Goal: Information Seeking & Learning: Learn about a topic

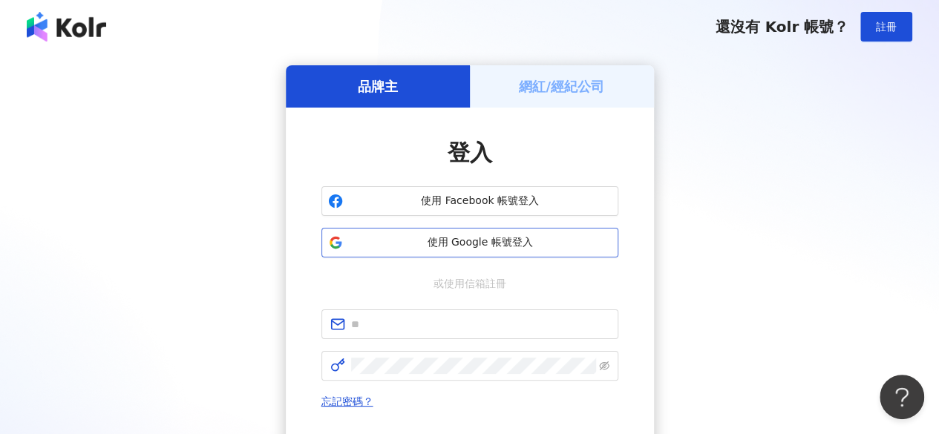
click at [482, 243] on span "使用 Google 帳號登入" at bounding box center [480, 242] width 263 height 15
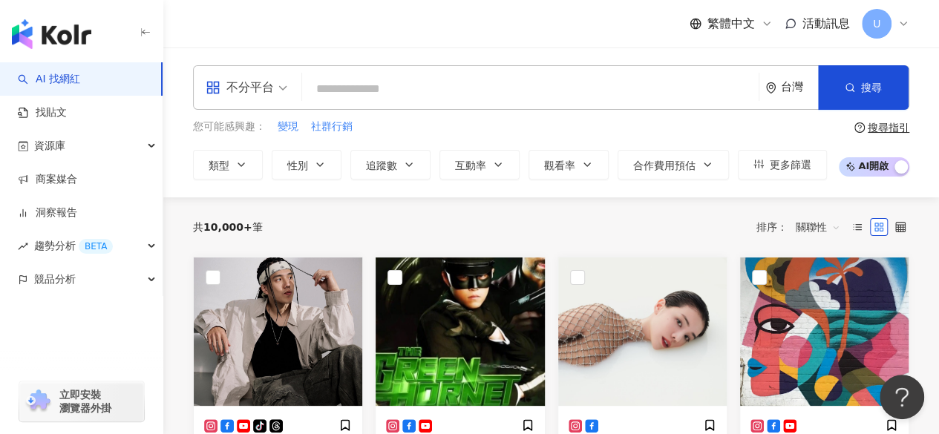
click at [270, 72] on input "search" at bounding box center [247, 78] width 82 height 24
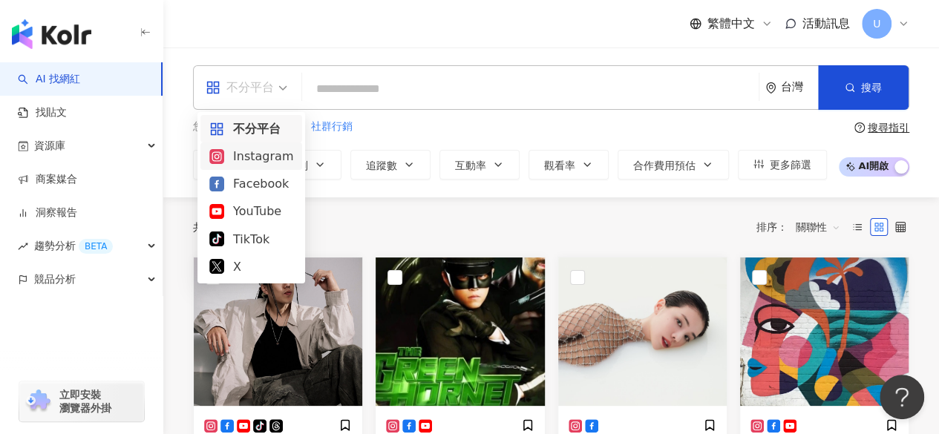
click at [249, 163] on div "Instagram" at bounding box center [251, 156] width 84 height 19
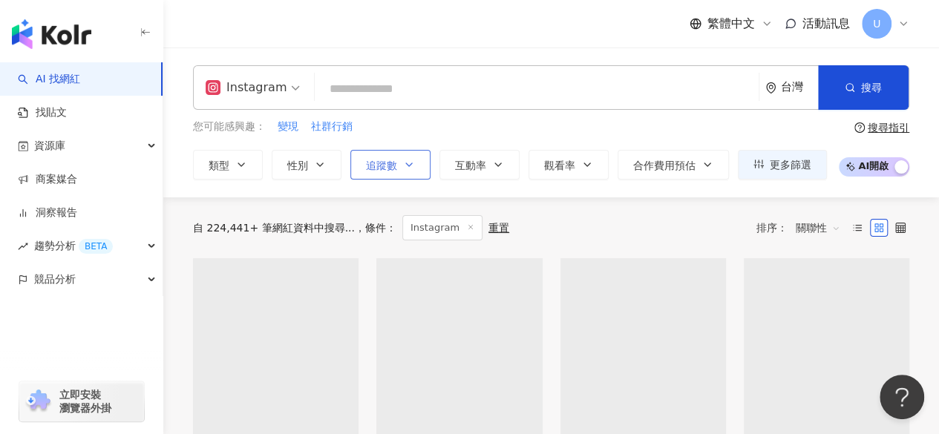
click at [405, 160] on icon "button" at bounding box center [409, 165] width 12 height 12
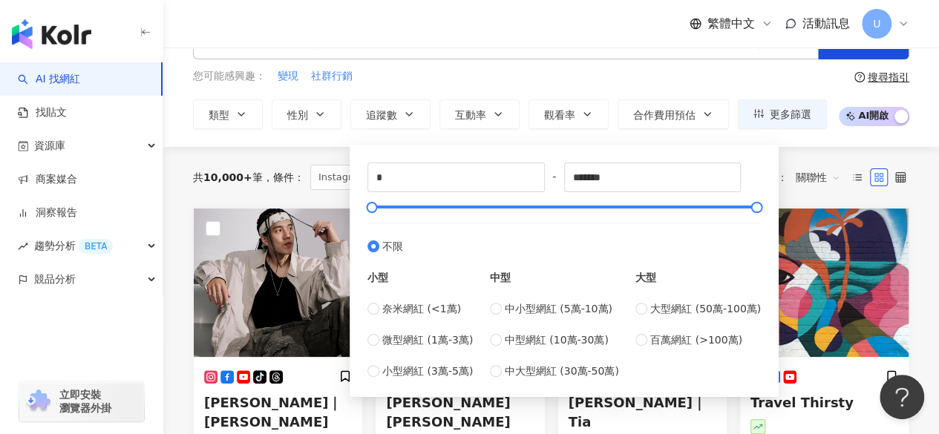
scroll to position [74, 0]
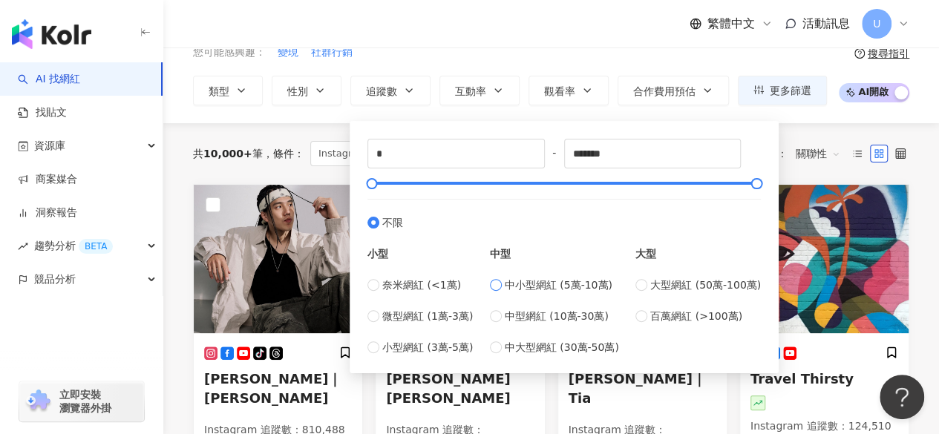
type input "*****"
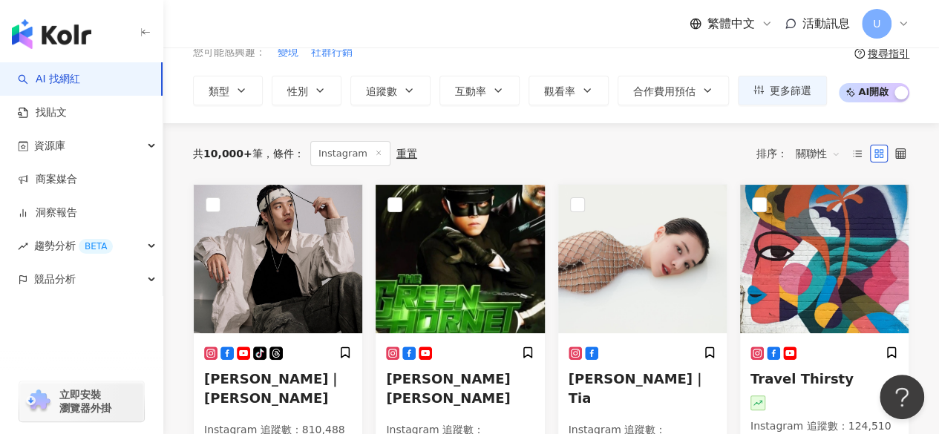
click at [618, 69] on div "您可能感興趣： 變現 社群行銷 類型 性別 追蹤數 互動率 觀看率 合作費用預估 更多篩選 ***** - ***** 不限 小型 奈米網紅 (<1萬) 微型…" at bounding box center [510, 75] width 634 height 61
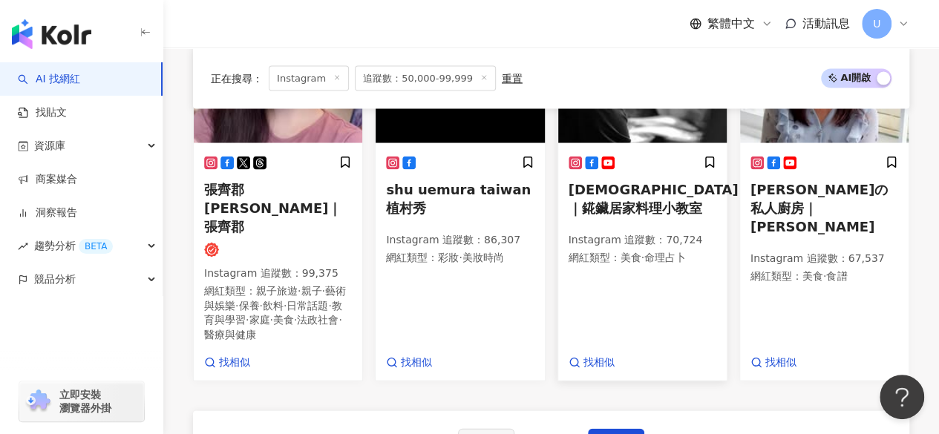
scroll to position [1485, 0]
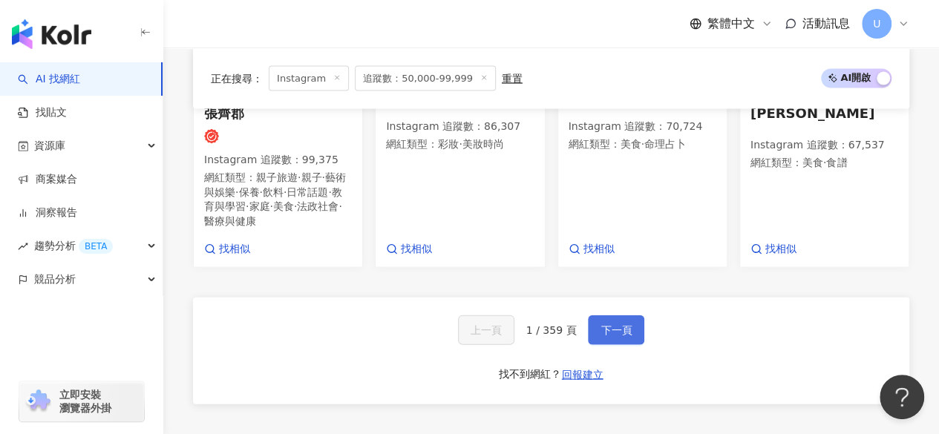
click at [603, 325] on span "下一頁" at bounding box center [616, 331] width 31 height 12
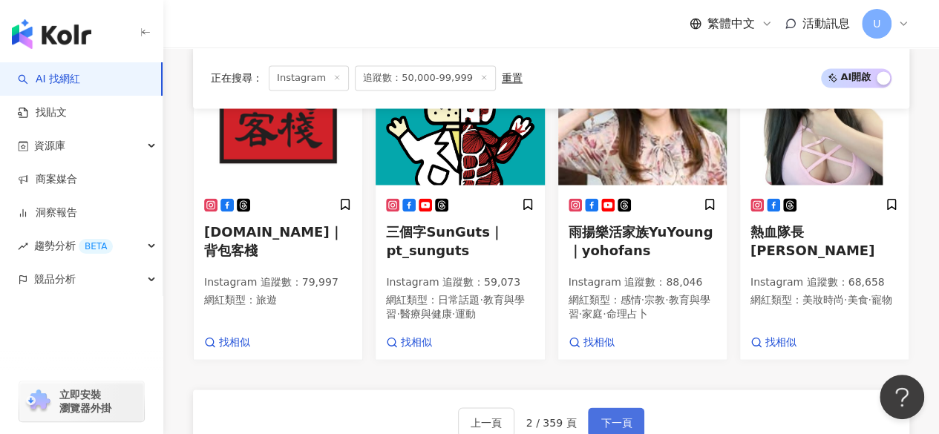
scroll to position [1475, 0]
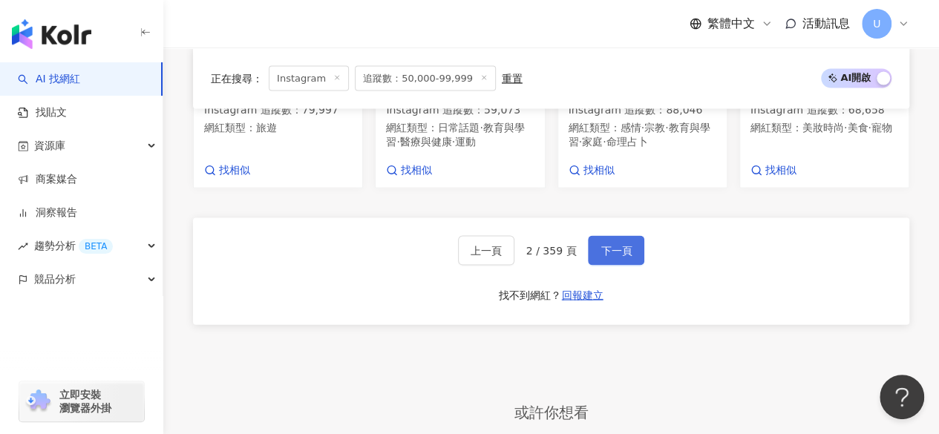
click at [603, 257] on span "下一頁" at bounding box center [616, 251] width 31 height 12
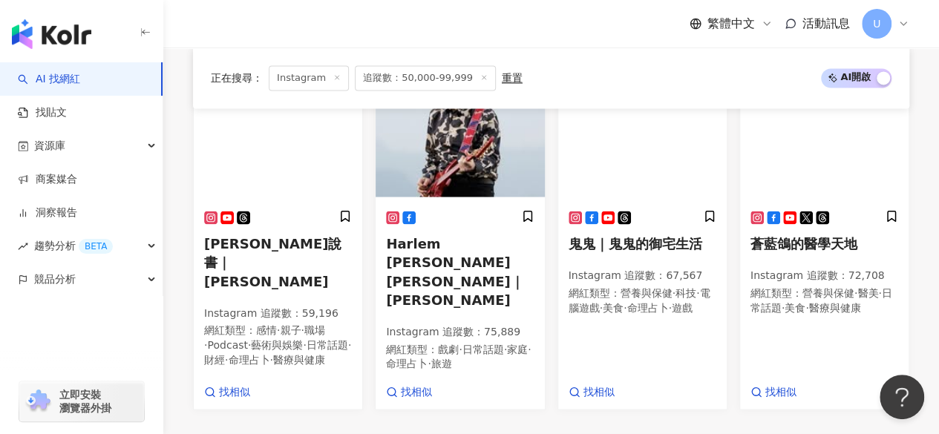
scroll to position [1445, 0]
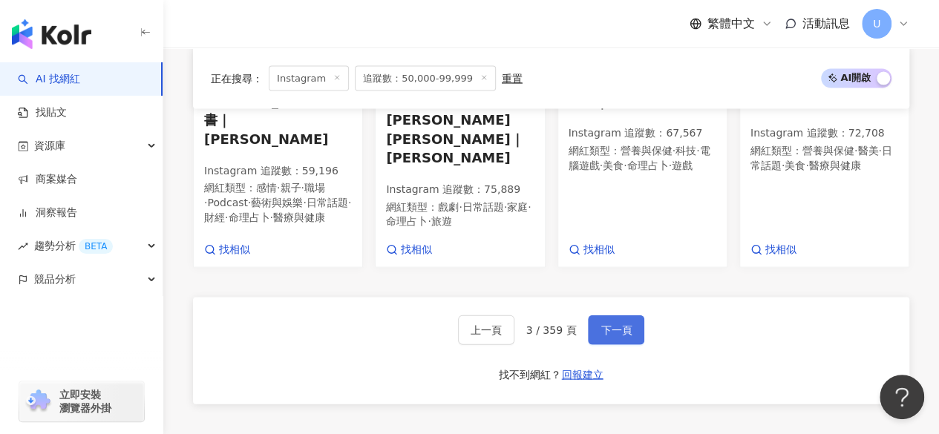
click at [602, 325] on span "下一頁" at bounding box center [616, 331] width 31 height 12
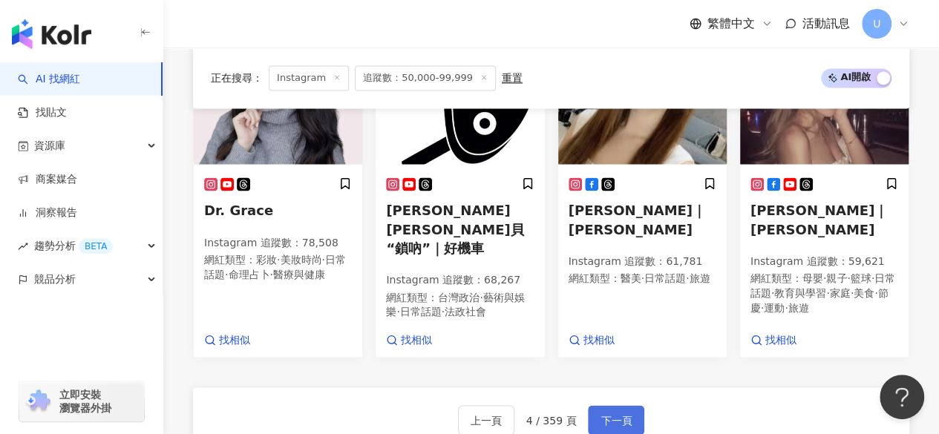
scroll to position [1437, 0]
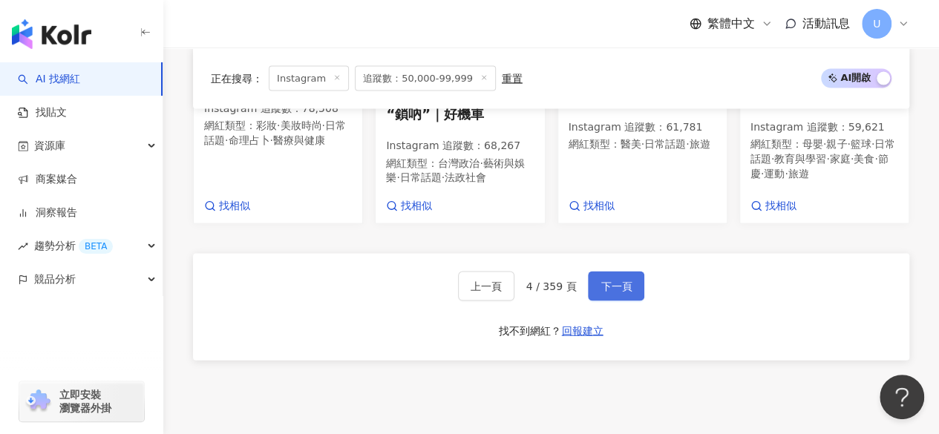
click at [606, 281] on span "下一頁" at bounding box center [616, 287] width 31 height 12
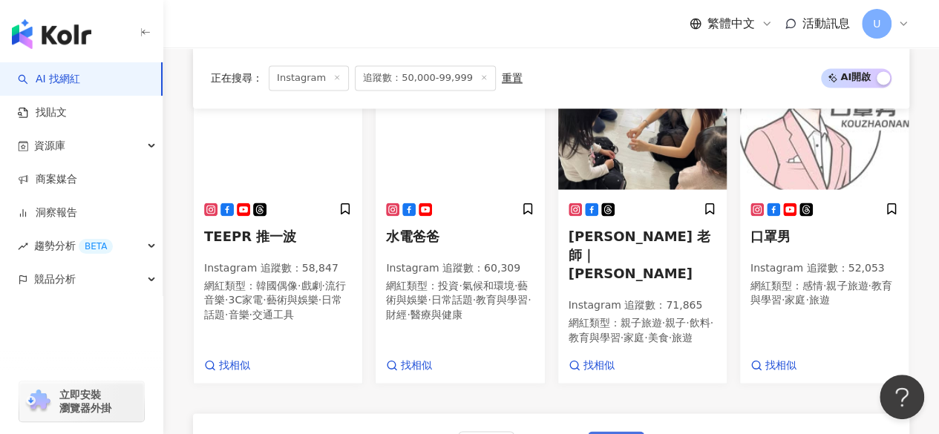
scroll to position [1470, 0]
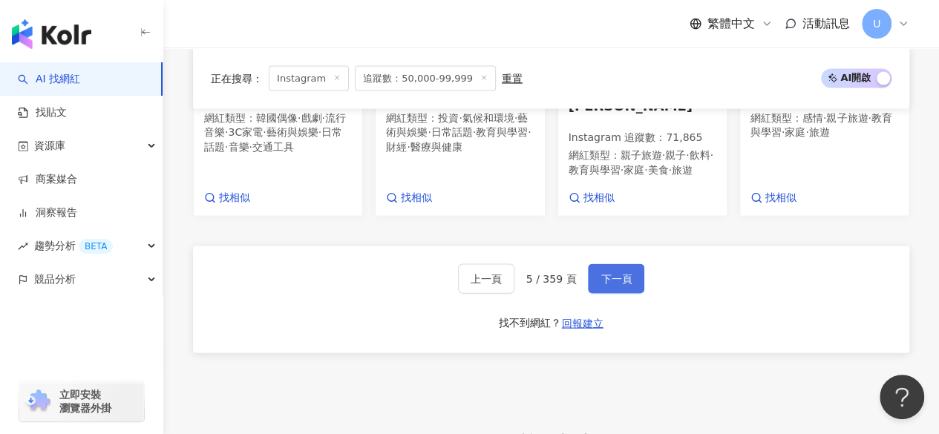
click at [604, 284] on button "下一頁" at bounding box center [616, 279] width 56 height 30
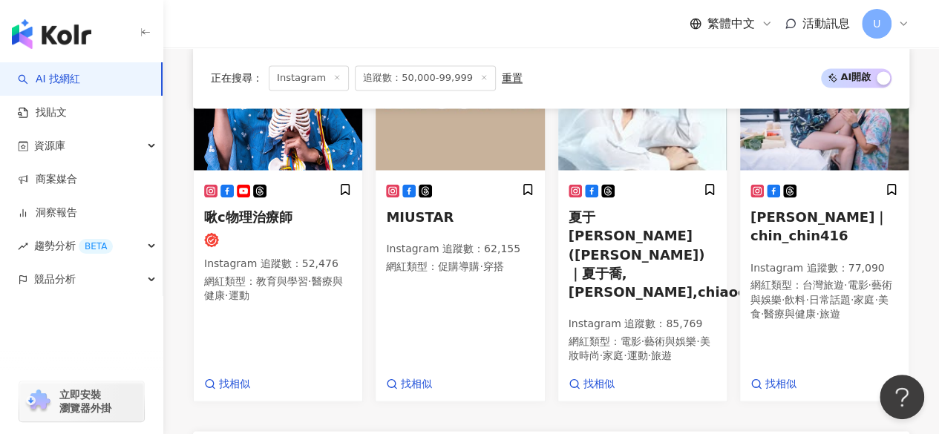
scroll to position [1441, 0]
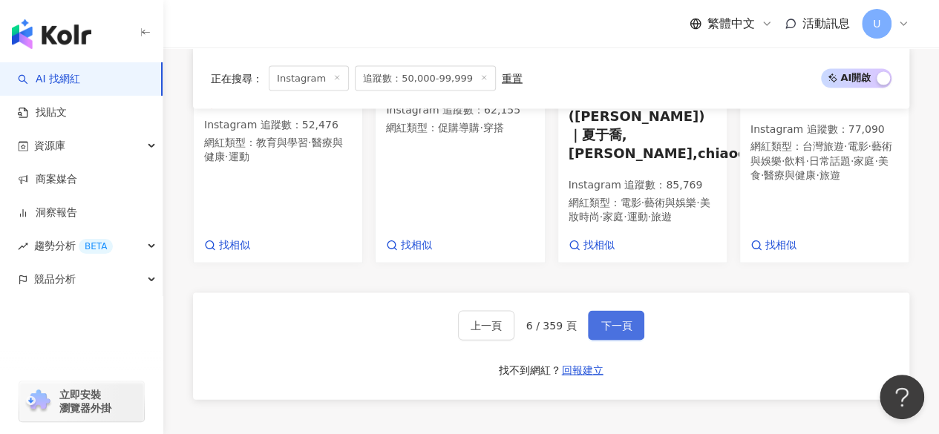
click at [605, 320] on span "下一頁" at bounding box center [616, 326] width 31 height 12
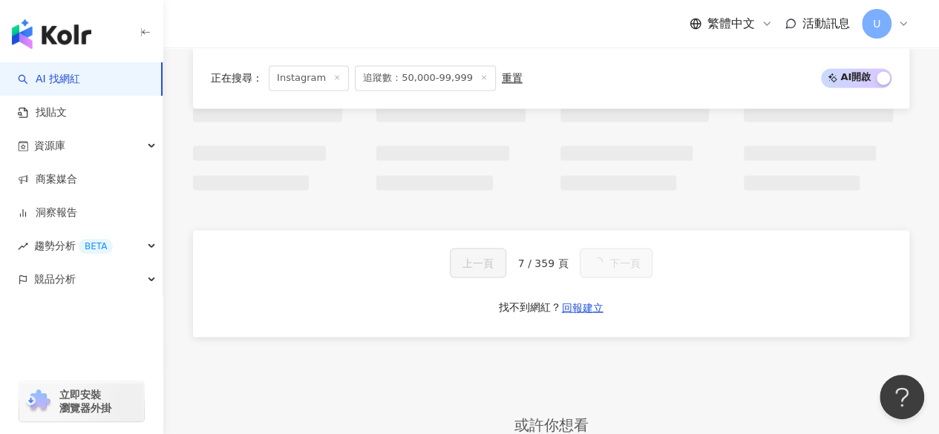
scroll to position [1493, 0]
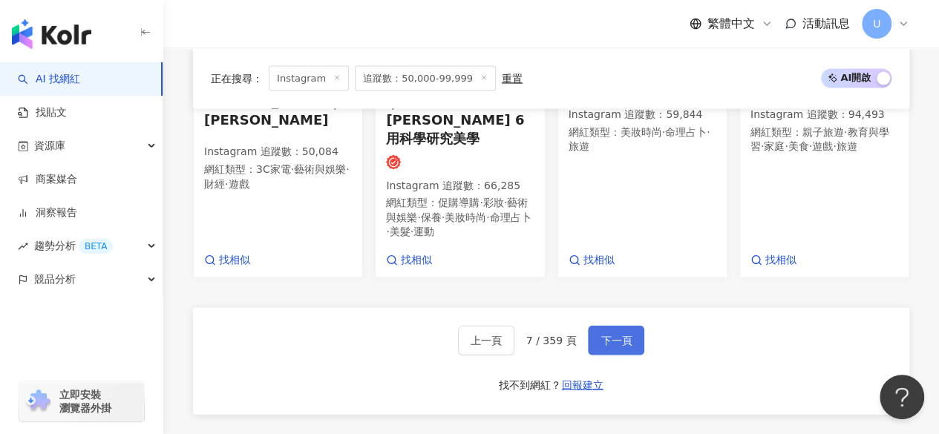
click at [594, 326] on button "下一頁" at bounding box center [616, 341] width 56 height 30
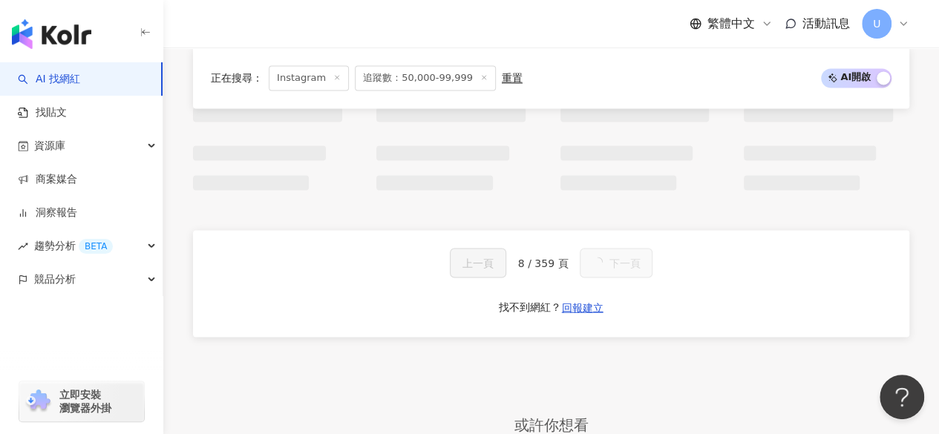
scroll to position [1479, 0]
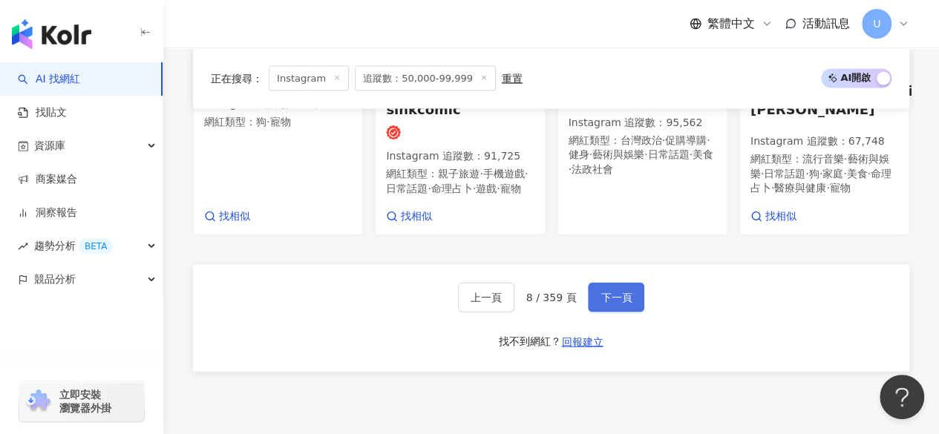
click at [594, 283] on button "下一頁" at bounding box center [616, 298] width 56 height 30
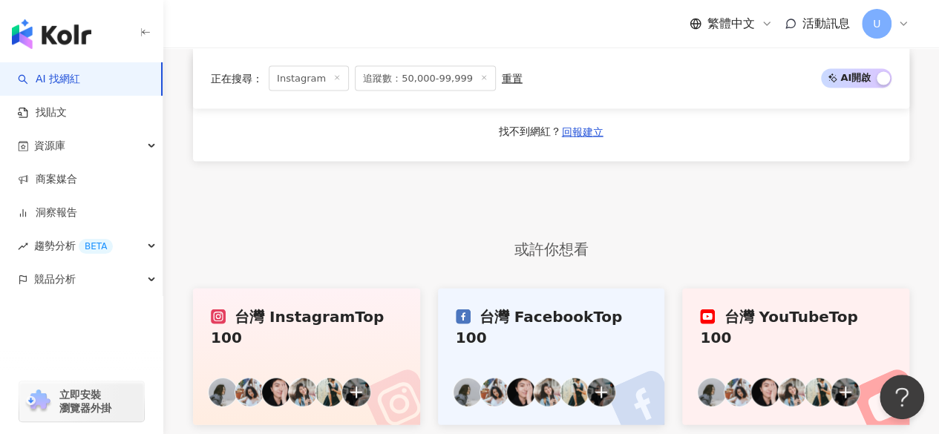
scroll to position [1303, 0]
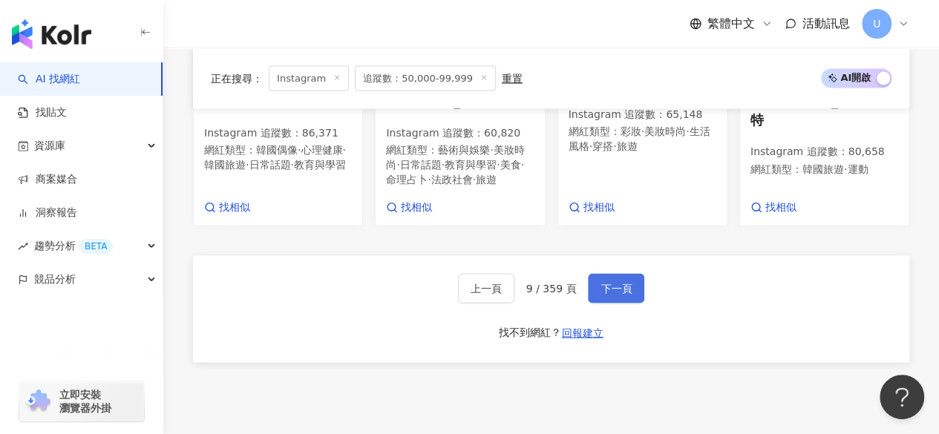
click at [594, 281] on button "下一頁" at bounding box center [616, 289] width 56 height 30
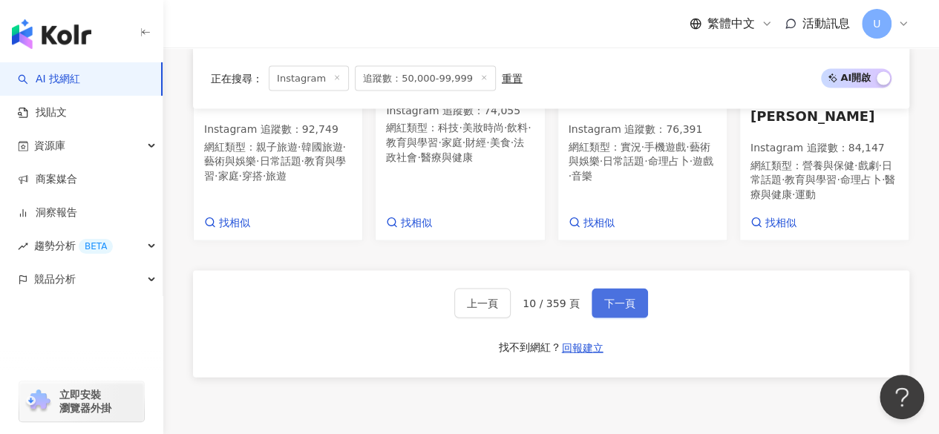
click at [594, 289] on button "下一頁" at bounding box center [620, 304] width 56 height 30
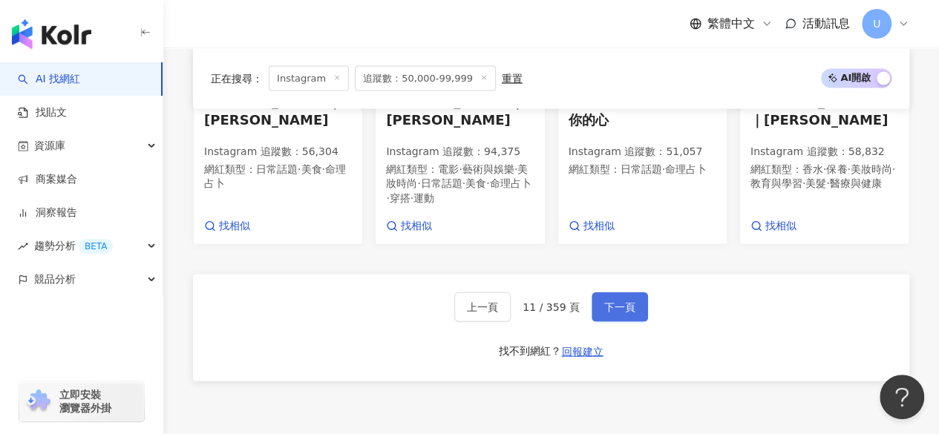
click at [594, 293] on button "下一頁" at bounding box center [620, 308] width 56 height 30
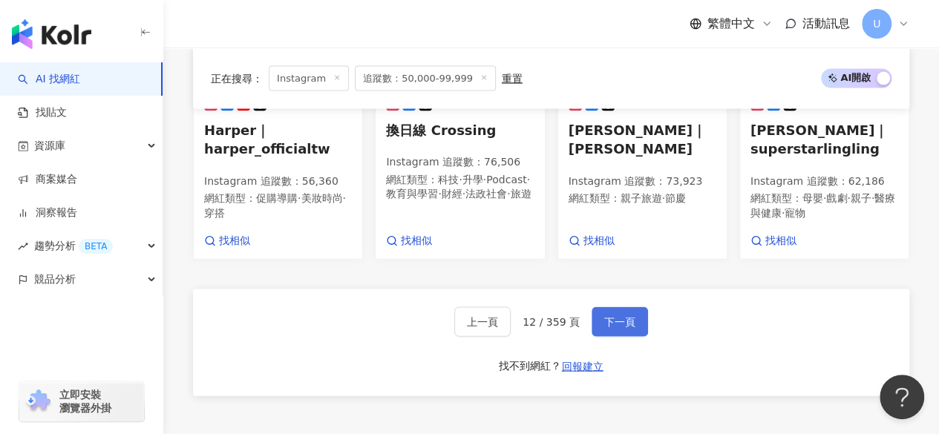
click at [594, 307] on button "下一頁" at bounding box center [620, 322] width 56 height 30
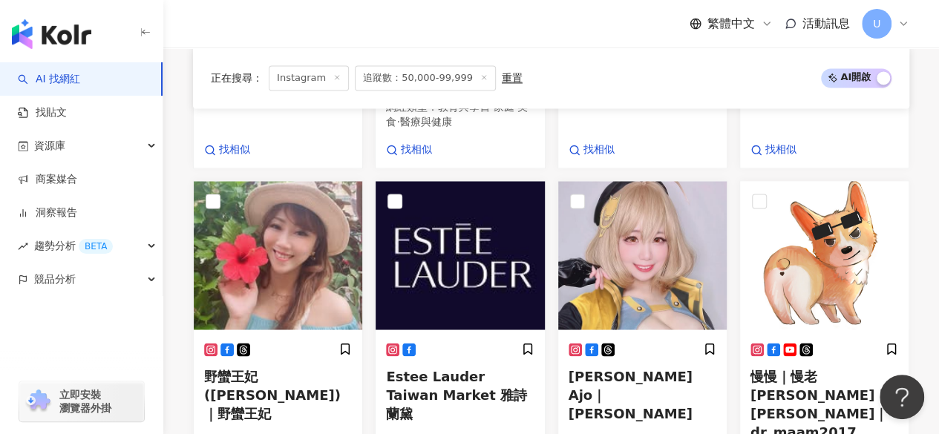
scroll to position [1346, 0]
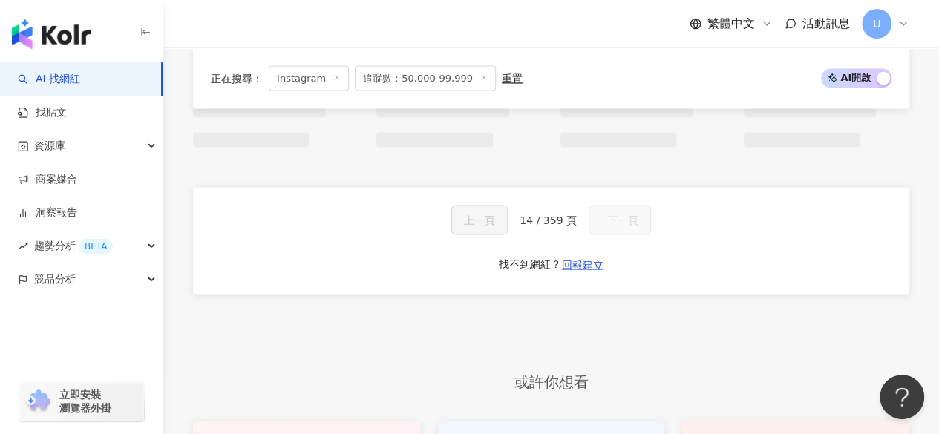
scroll to position [1171, 0]
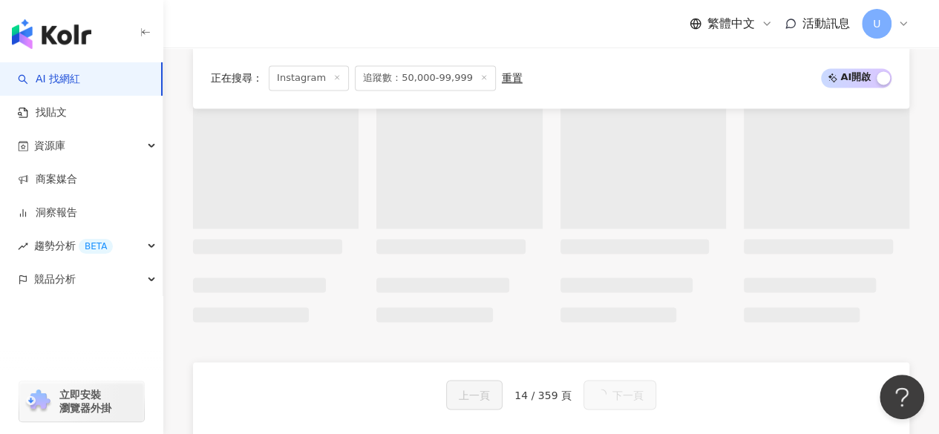
click at [616, 405] on button "下一頁" at bounding box center [620, 395] width 73 height 30
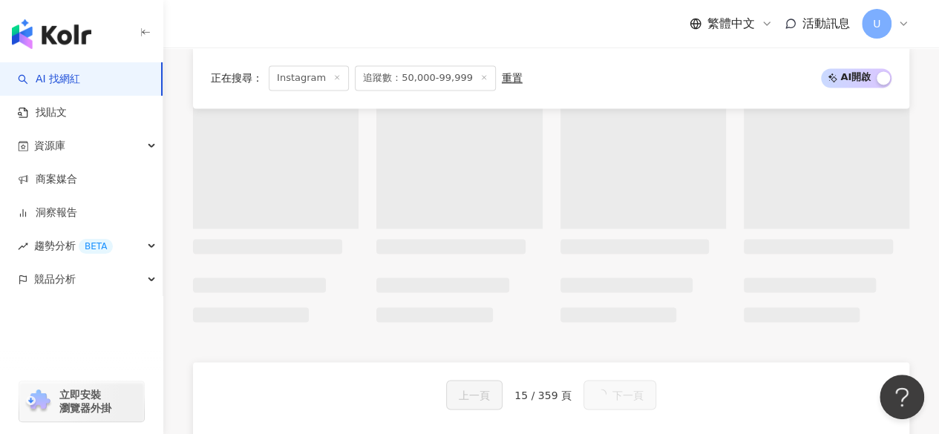
click at [616, 401] on span "下一頁" at bounding box center [628, 395] width 31 height 12
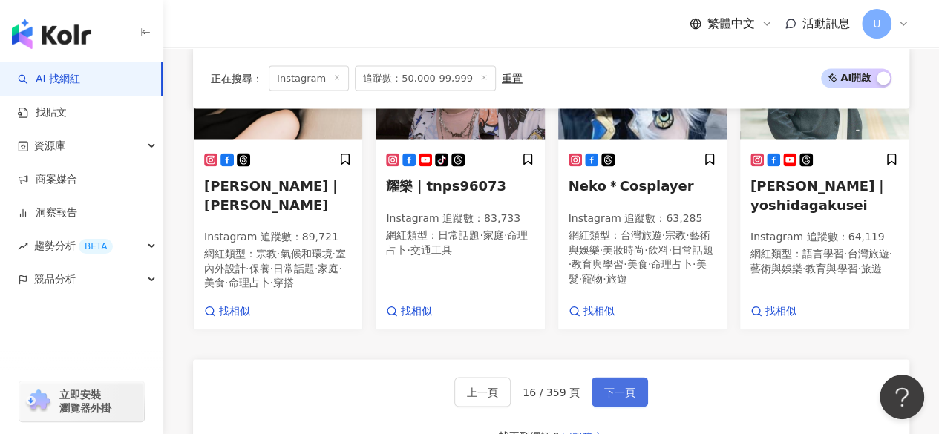
click at [616, 398] on span "下一頁" at bounding box center [619, 392] width 31 height 12
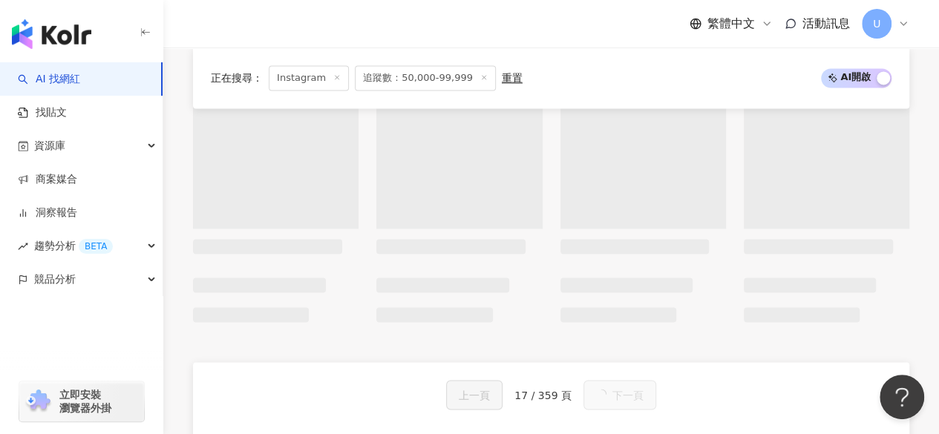
click at [616, 401] on span "下一頁" at bounding box center [628, 395] width 31 height 12
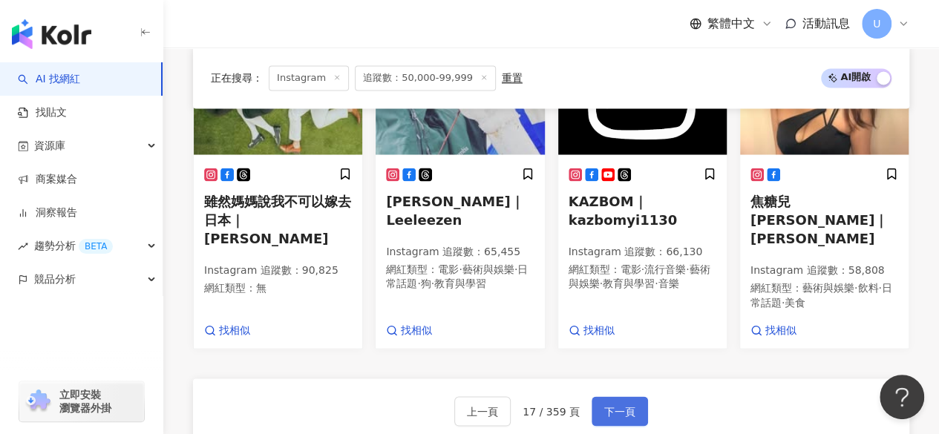
click at [616, 405] on span "下一頁" at bounding box center [619, 411] width 31 height 12
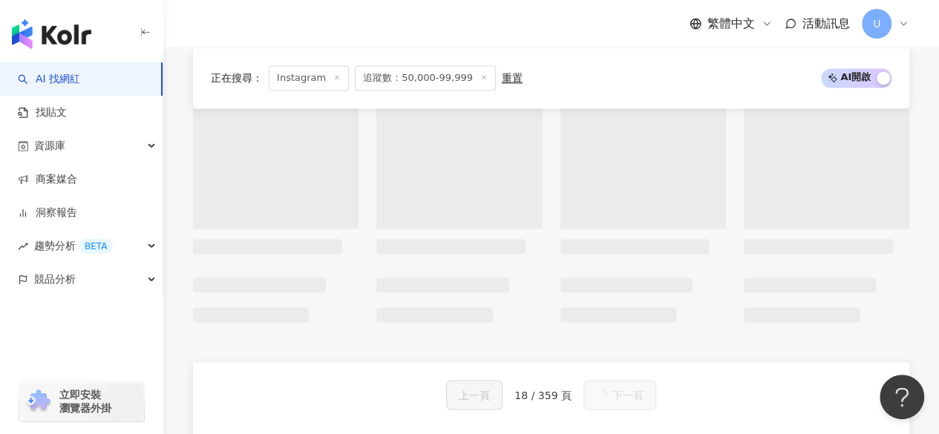
click at [616, 401] on span "下一頁" at bounding box center [628, 395] width 31 height 12
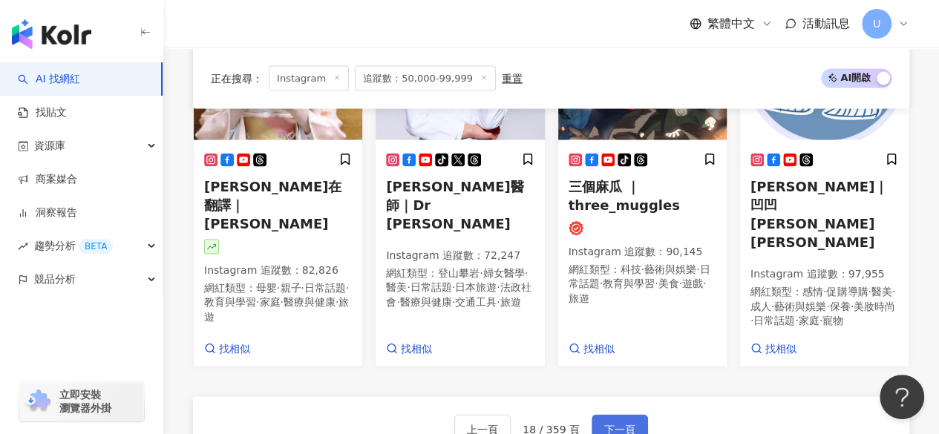
click at [616, 423] on span "下一頁" at bounding box center [619, 429] width 31 height 12
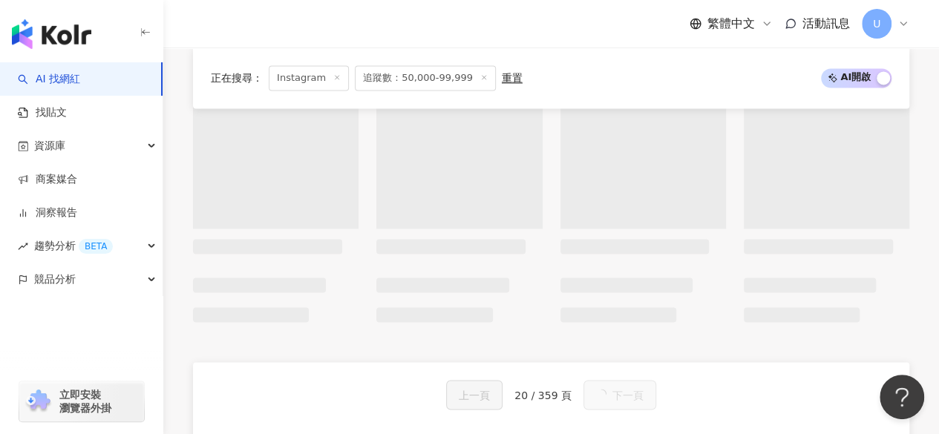
click at [616, 405] on button "下一頁" at bounding box center [620, 395] width 73 height 30
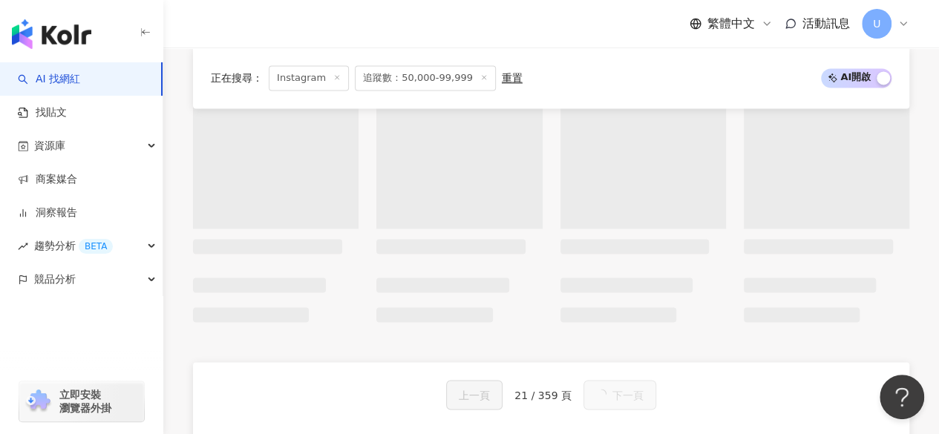
click at [616, 401] on span "下一頁" at bounding box center [628, 395] width 31 height 12
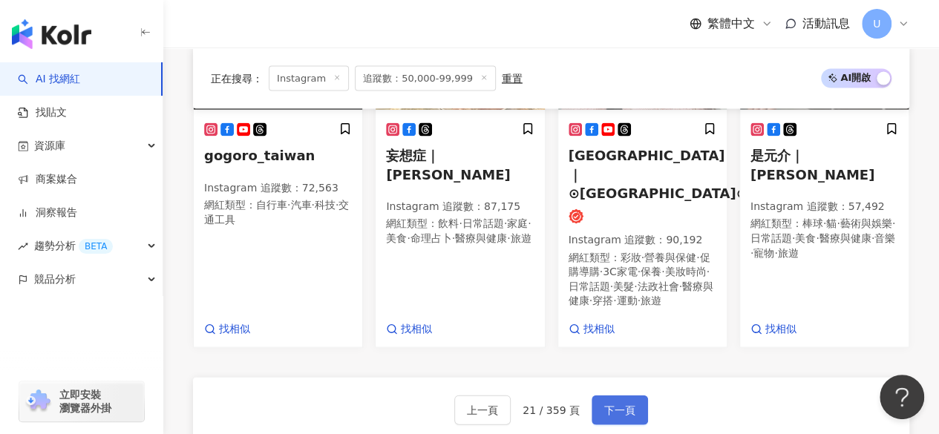
click at [616, 405] on span "下一頁" at bounding box center [619, 411] width 31 height 12
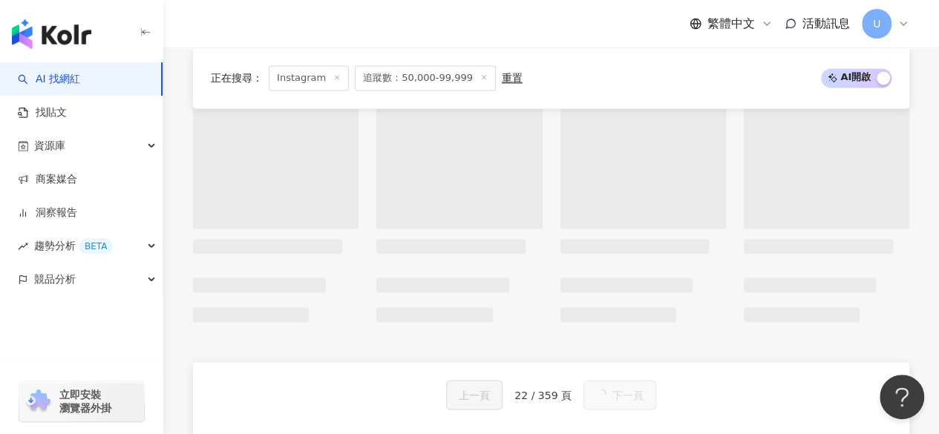
click at [616, 405] on button "下一頁" at bounding box center [620, 395] width 73 height 30
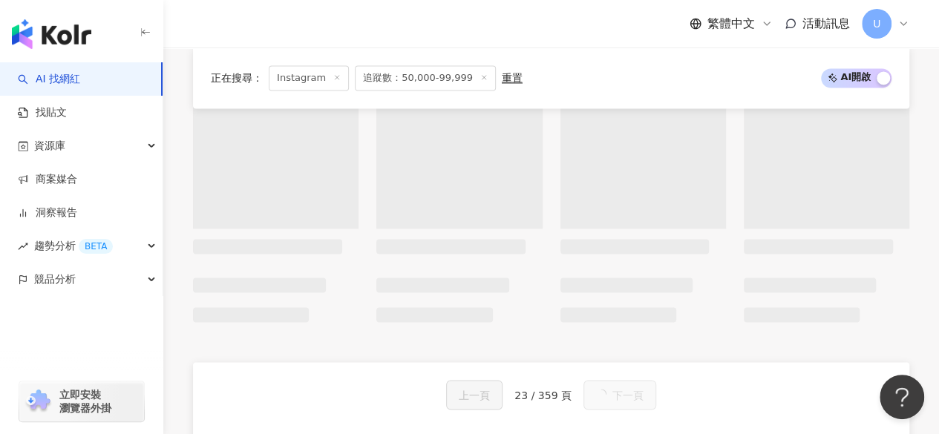
click at [616, 405] on button "下一頁" at bounding box center [620, 395] width 73 height 30
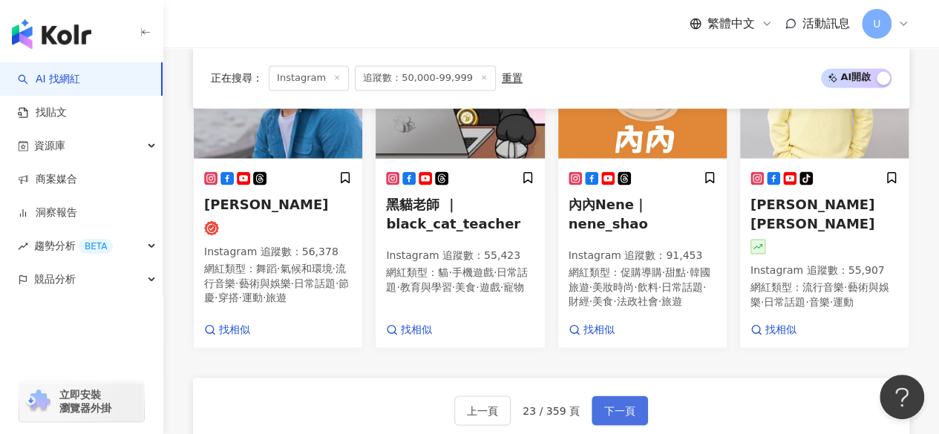
click at [616, 405] on span "下一頁" at bounding box center [619, 411] width 31 height 12
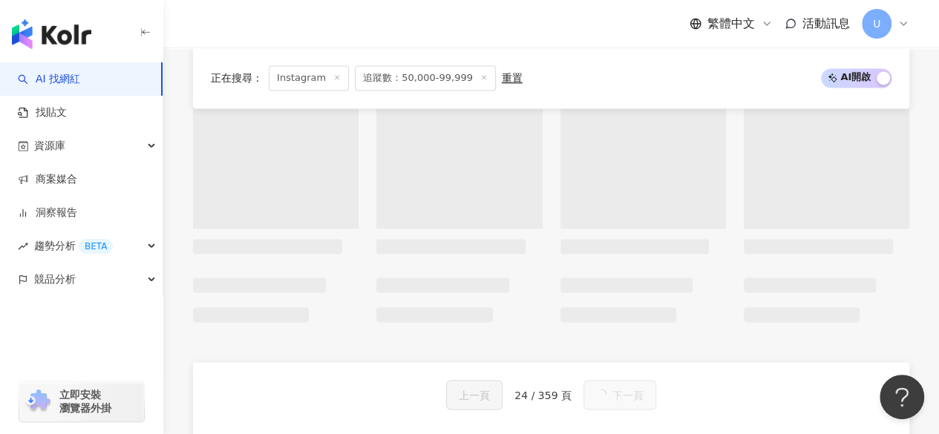
click at [616, 401] on span "下一頁" at bounding box center [628, 395] width 31 height 12
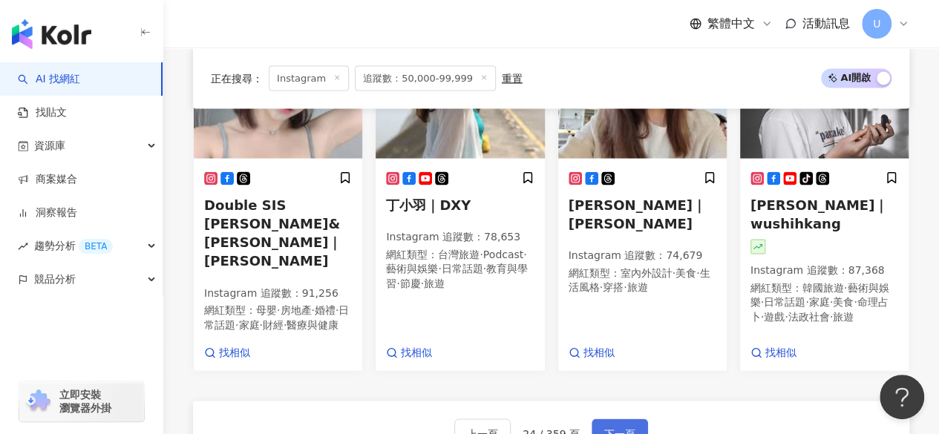
click at [616, 428] on span "下一頁" at bounding box center [619, 434] width 31 height 12
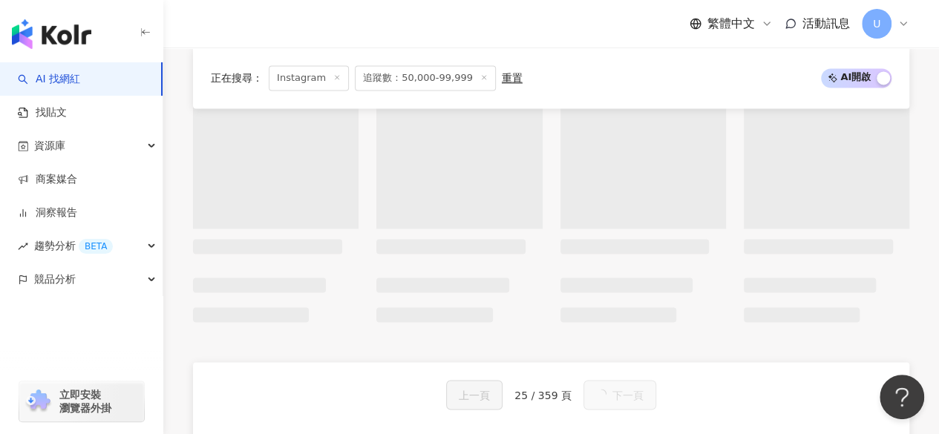
click at [616, 405] on button "下一頁" at bounding box center [620, 395] width 73 height 30
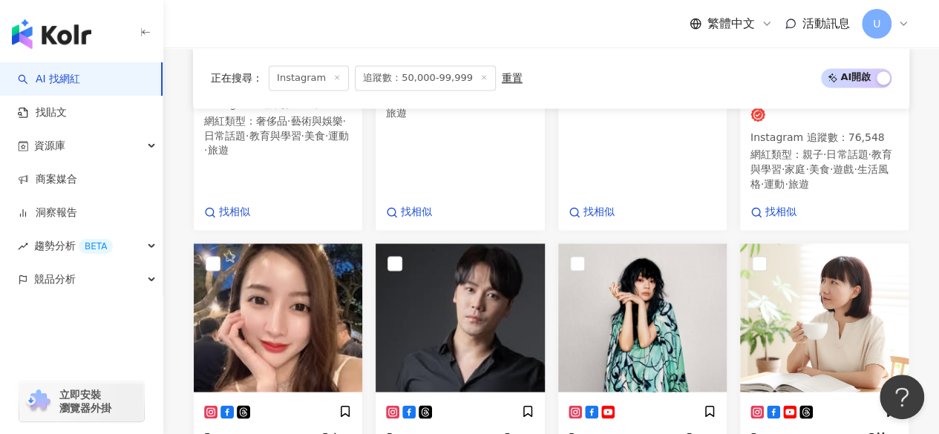
scroll to position [1353, 0]
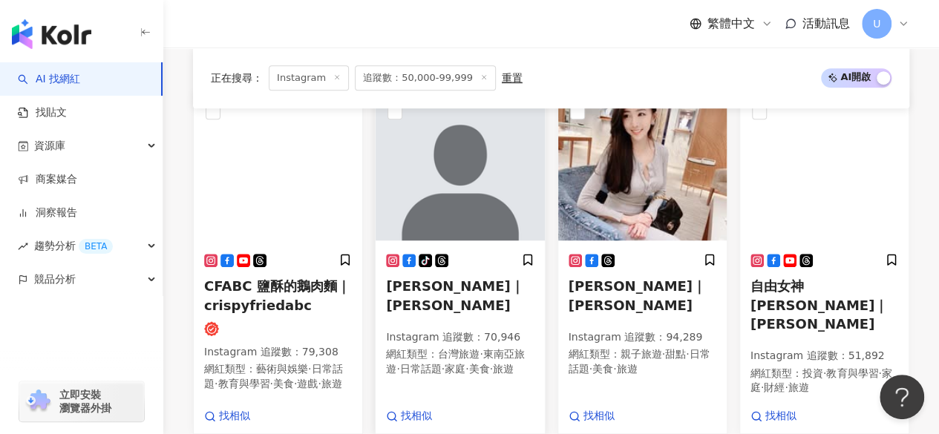
scroll to position [531, 0]
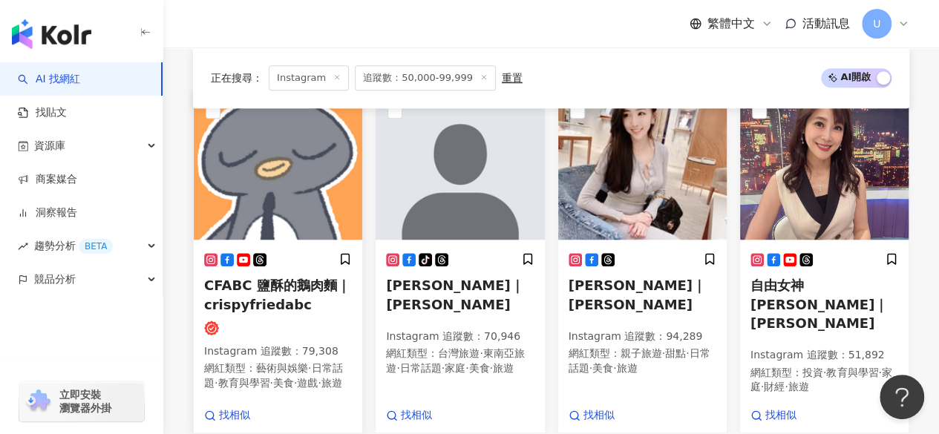
click at [291, 209] on img at bounding box center [278, 165] width 169 height 149
click at [462, 167] on img at bounding box center [460, 165] width 169 height 149
click at [651, 182] on img at bounding box center [642, 165] width 169 height 149
click at [857, 206] on img at bounding box center [824, 165] width 169 height 149
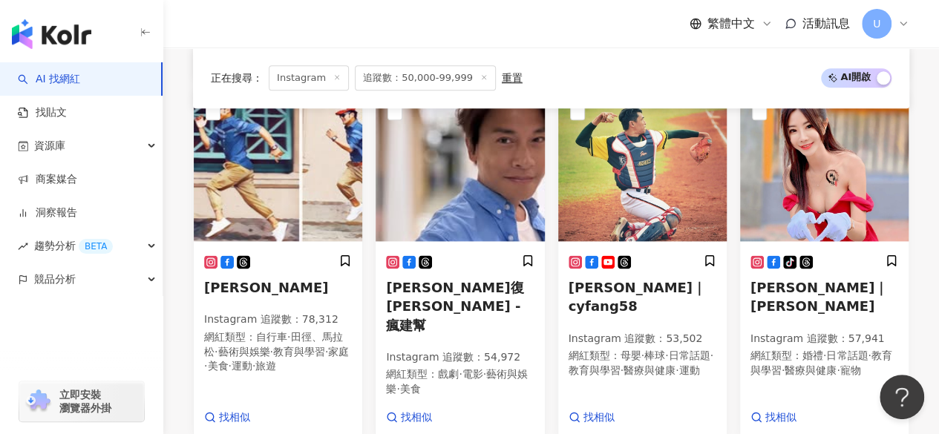
scroll to position [1117, 0]
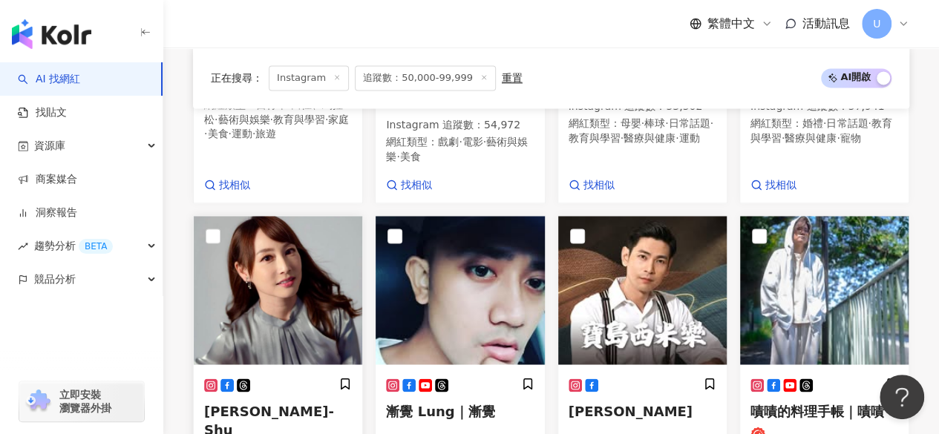
click at [273, 216] on img at bounding box center [278, 290] width 169 height 149
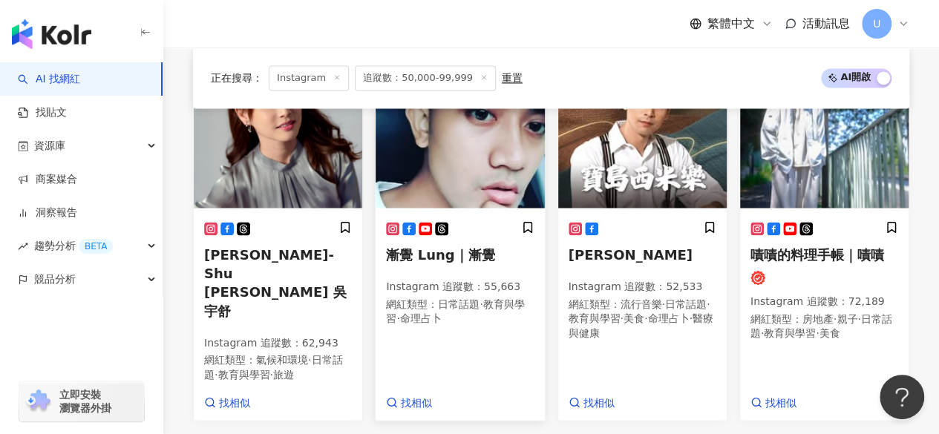
click at [454, 172] on img at bounding box center [460, 133] width 169 height 149
click at [850, 194] on img at bounding box center [824, 133] width 169 height 149
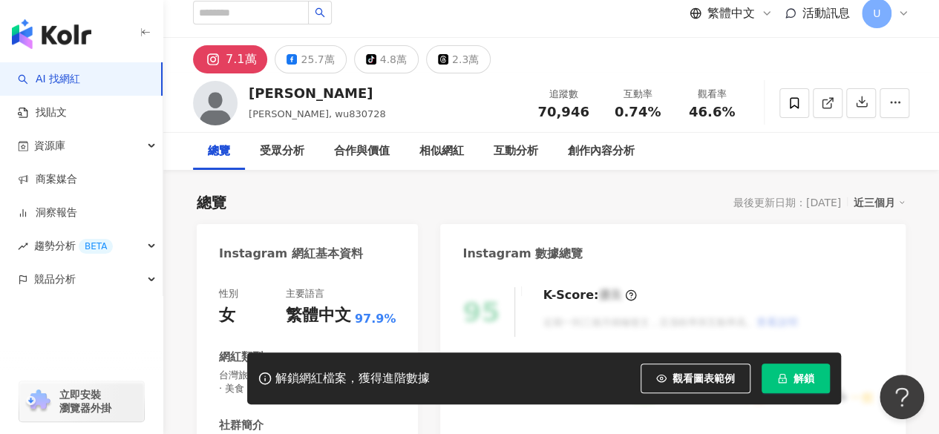
scroll to position [297, 0]
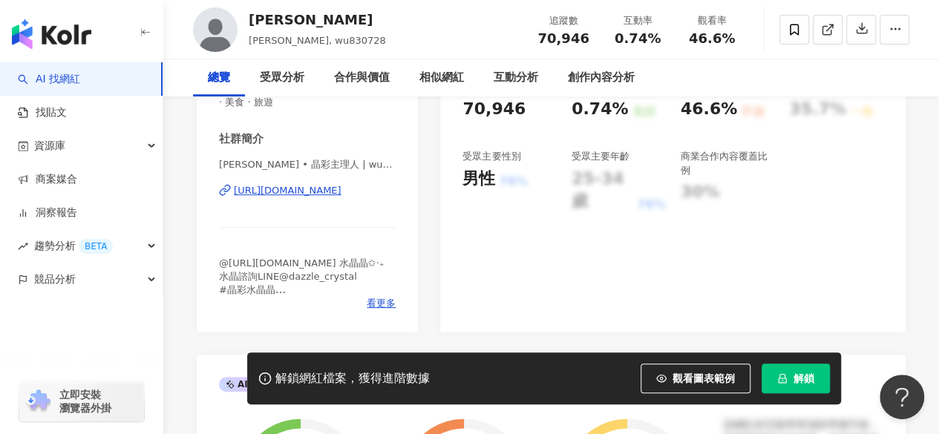
click at [306, 183] on div "吳于瑄hsuan • 晶彩主理人 | wu830728 https://www.instagram.com/wu830728/" at bounding box center [307, 201] width 177 height 87
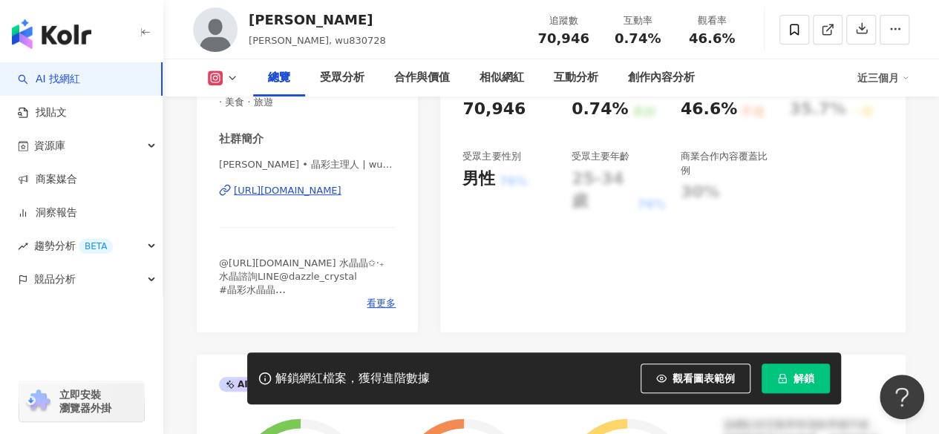
click at [310, 186] on div "https://www.instagram.com/wu830728/" at bounding box center [288, 190] width 108 height 13
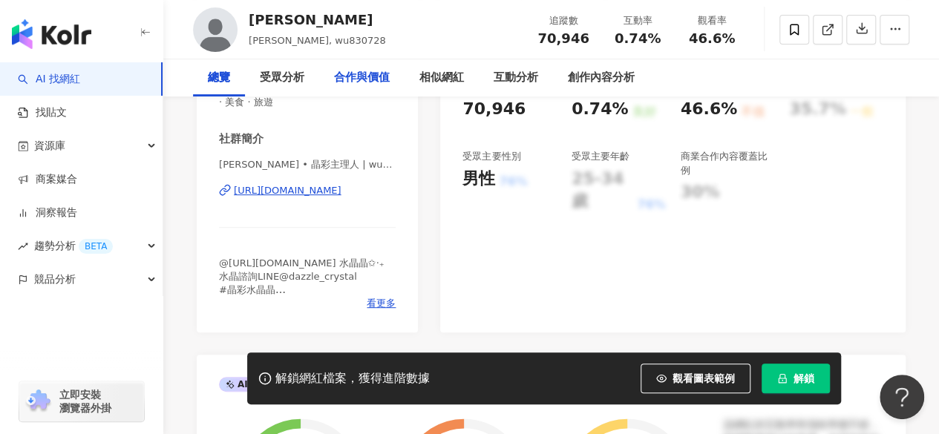
scroll to position [0, 0]
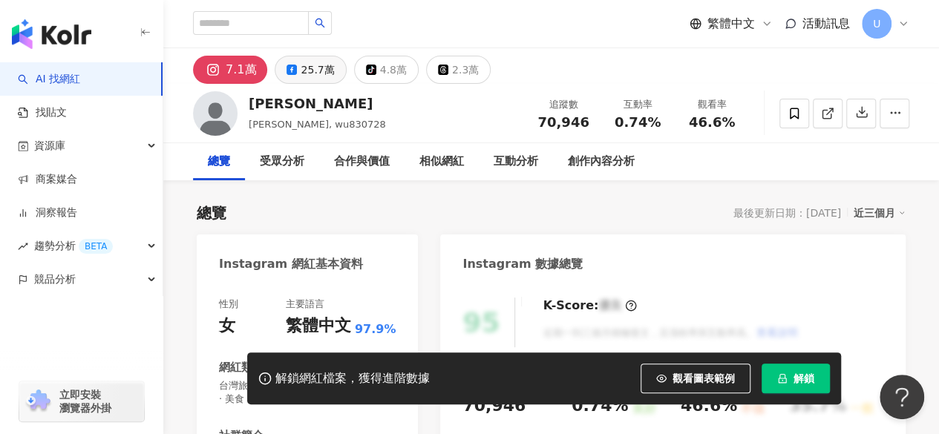
click at [313, 74] on div "25.7萬" at bounding box center [317, 69] width 33 height 21
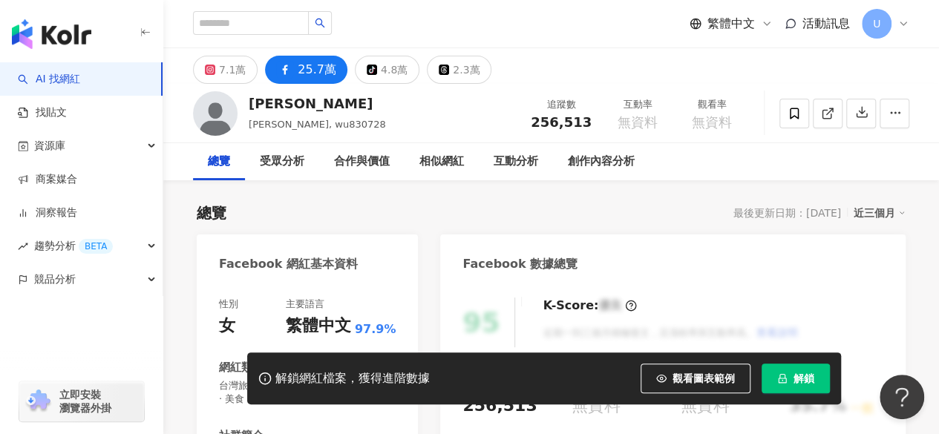
scroll to position [263, 0]
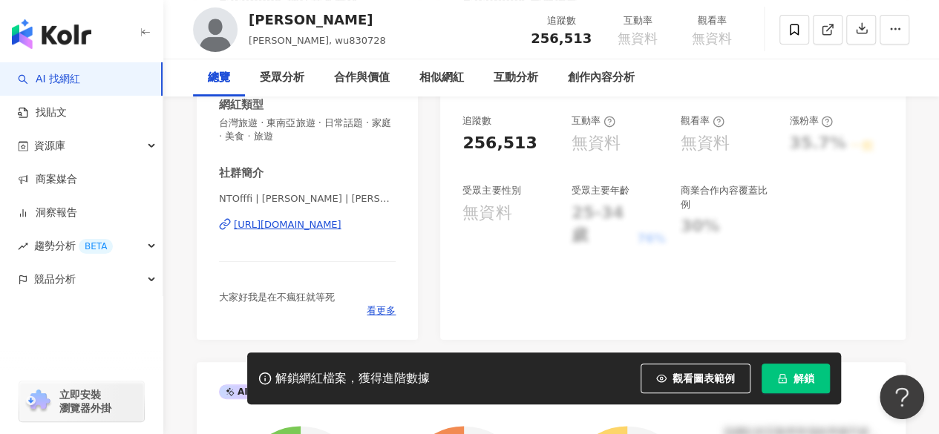
click at [308, 229] on div "https://www.facebook.com/819181244833872" at bounding box center [288, 224] width 108 height 13
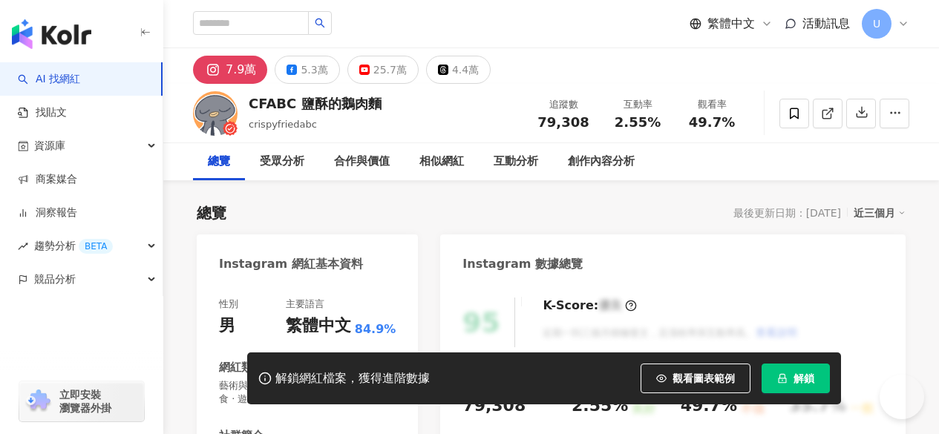
scroll to position [203, 0]
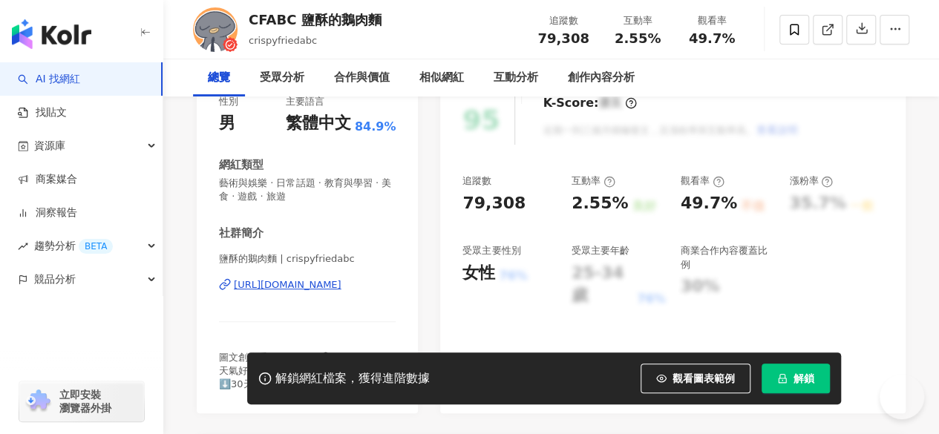
click at [317, 278] on div "https://www.instagram.com/crispyfriedabc/" at bounding box center [288, 284] width 108 height 13
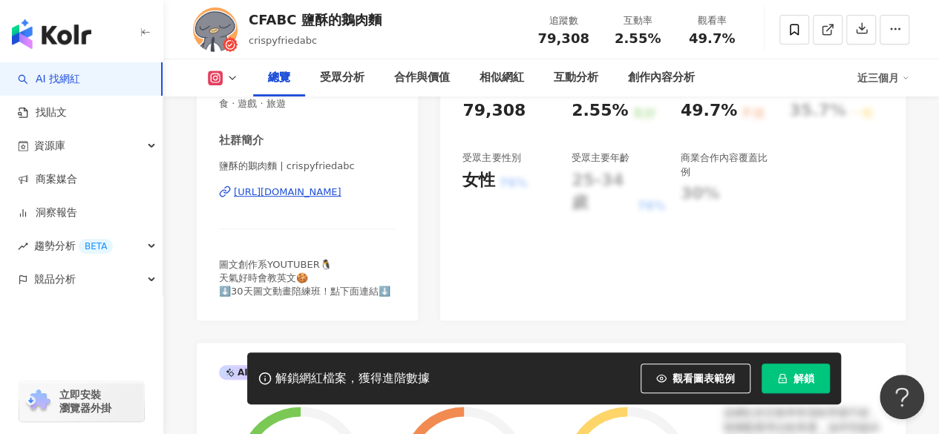
scroll to position [0, 0]
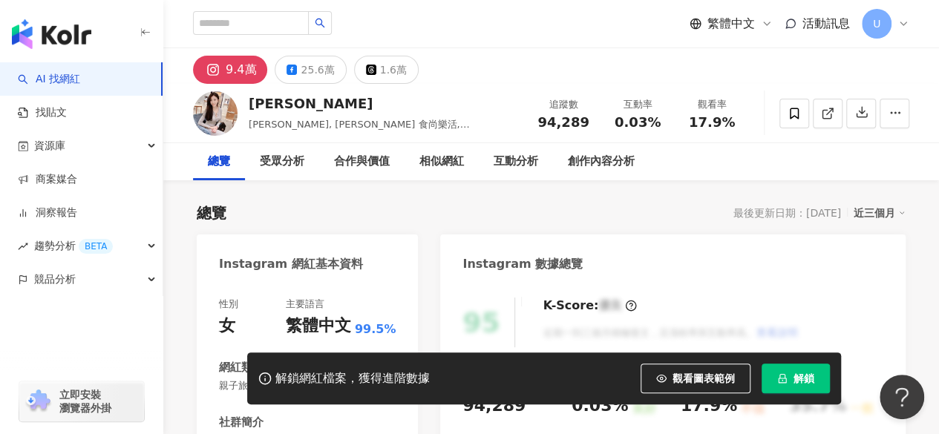
scroll to position [238, 0]
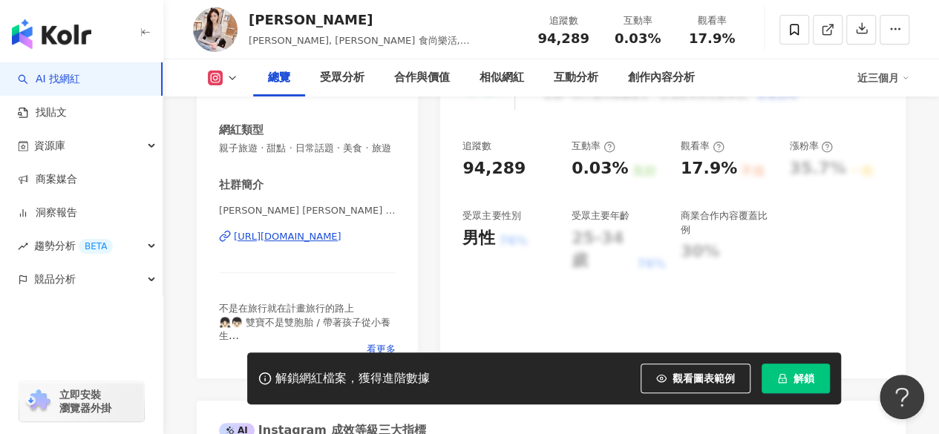
click at [303, 244] on div "https://www.instagram.com/joycewu1120/" at bounding box center [288, 236] width 108 height 13
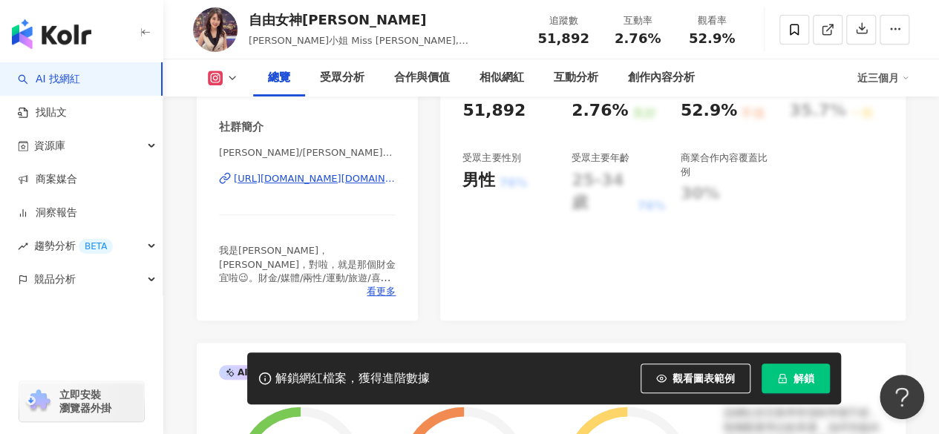
scroll to position [297, 0]
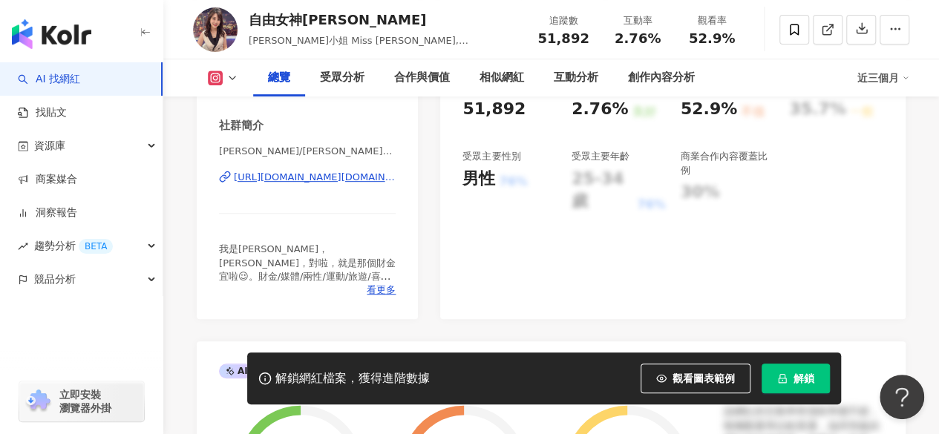
click at [287, 184] on div "https://www.instagram.com/daisy.chiu/" at bounding box center [315, 177] width 162 height 13
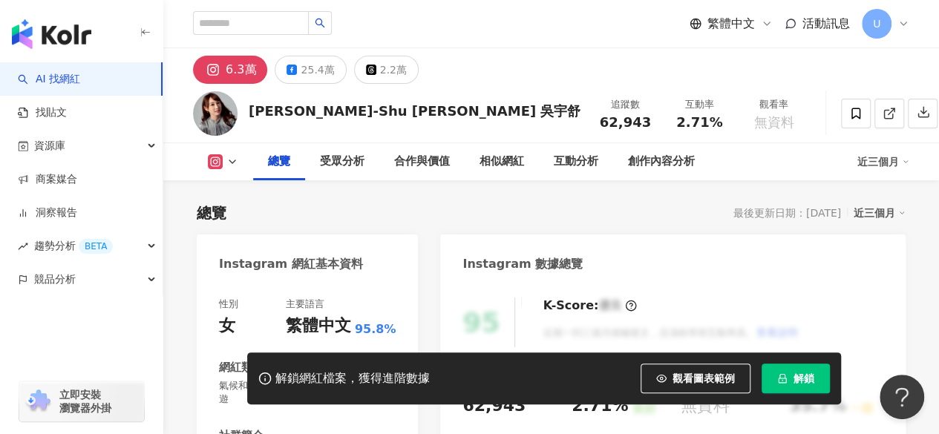
scroll to position [297, 0]
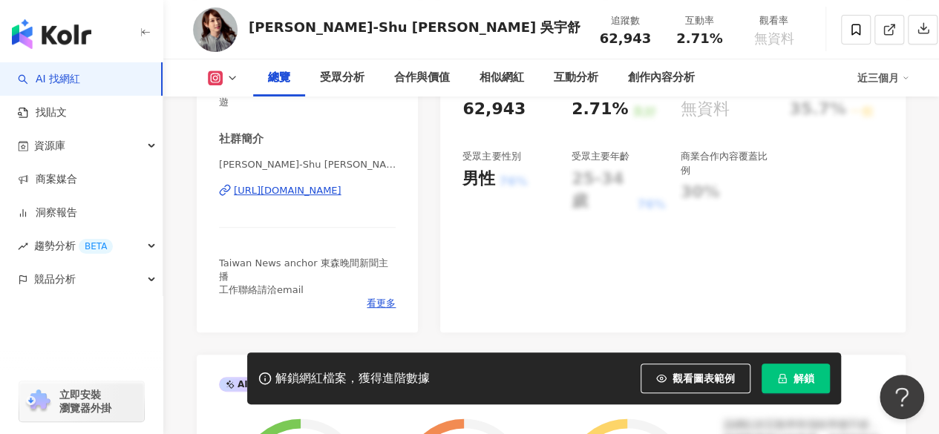
click at [328, 192] on div "[URL][DOMAIN_NAME]" at bounding box center [288, 190] width 108 height 13
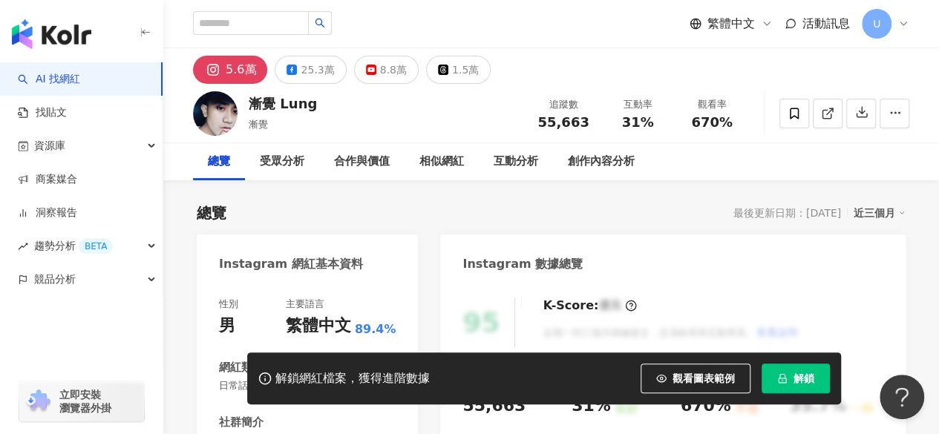
scroll to position [297, 0]
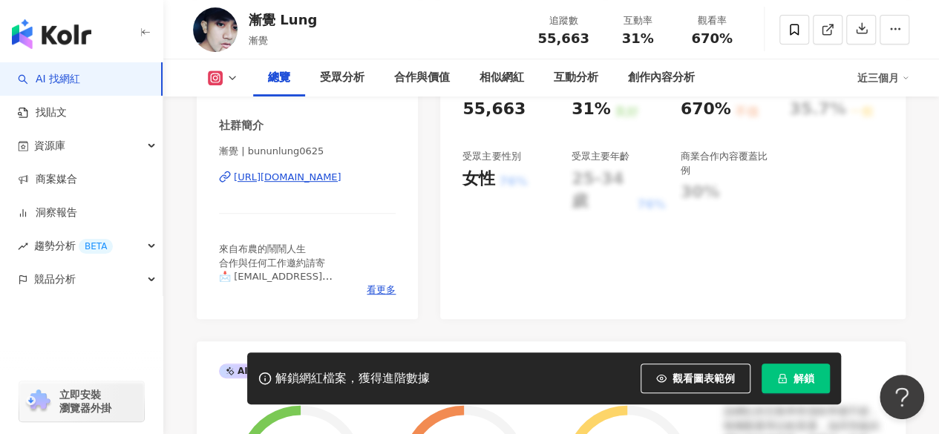
click at [286, 180] on div "https://www.instagram.com/bununlung0625/" at bounding box center [288, 177] width 108 height 13
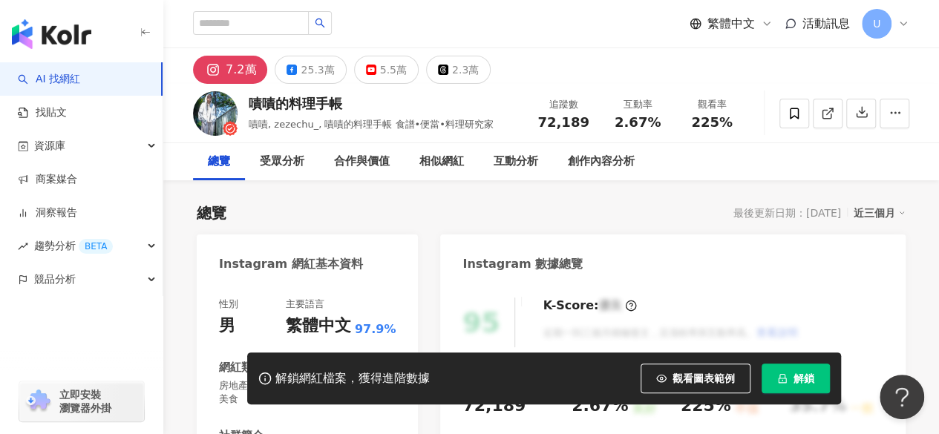
scroll to position [223, 0]
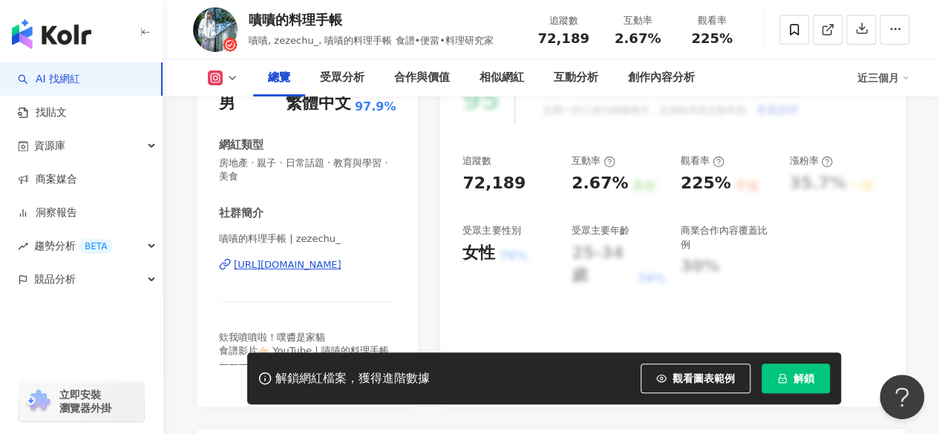
click at [318, 266] on div "[URL][DOMAIN_NAME]" at bounding box center [288, 264] width 108 height 13
